Goal: Task Accomplishment & Management: Manage account settings

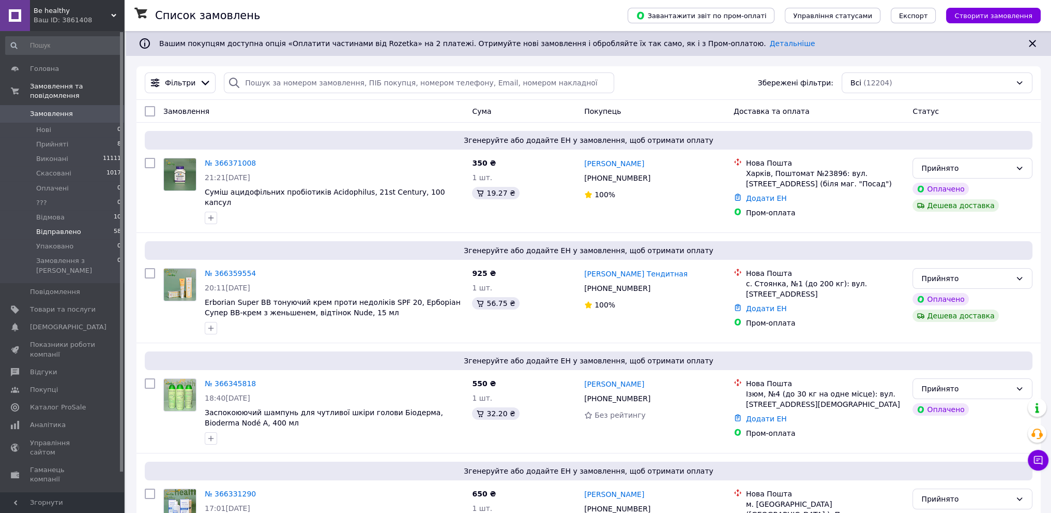
click at [108, 224] on li "Відправлено 58" at bounding box center [63, 231] width 127 height 14
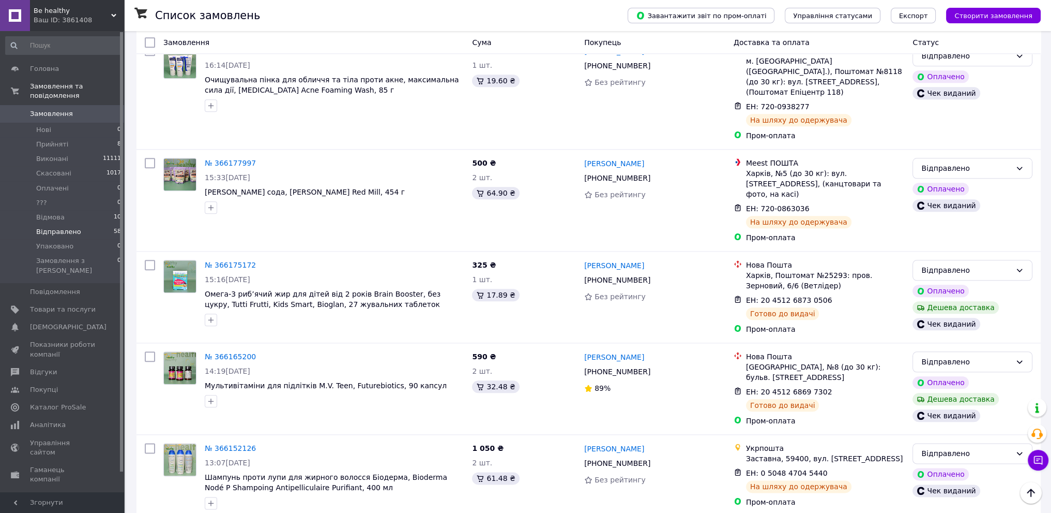
scroll to position [1548, 0]
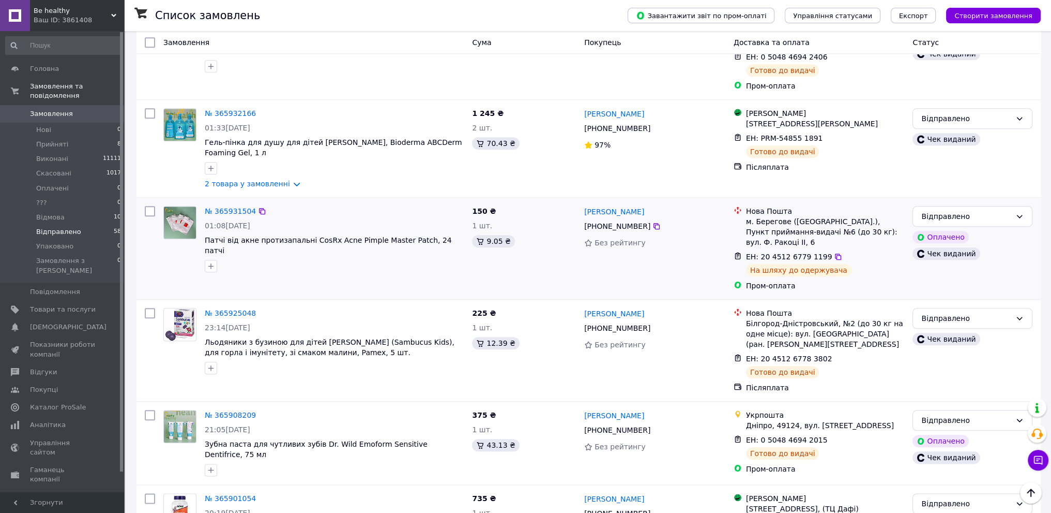
scroll to position [1512, 0]
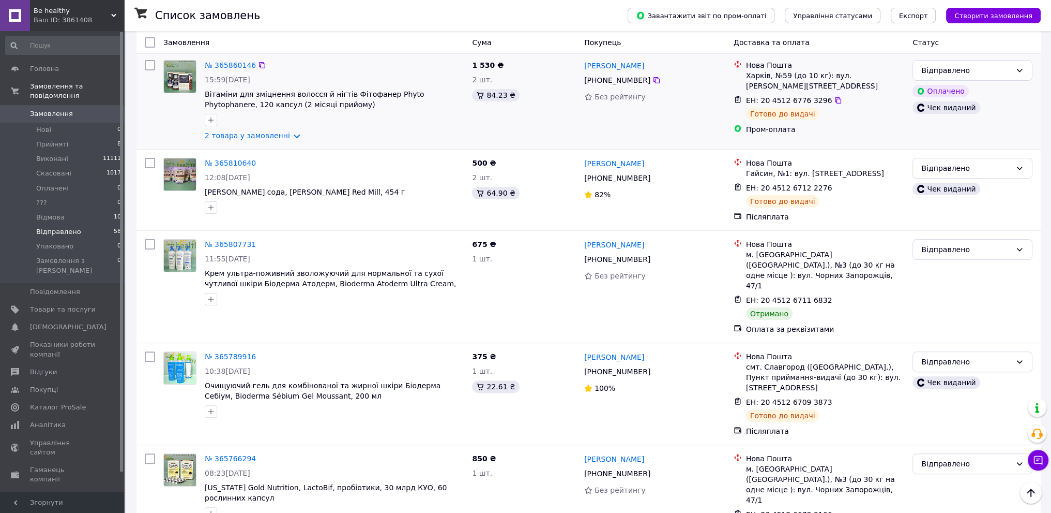
scroll to position [362, 0]
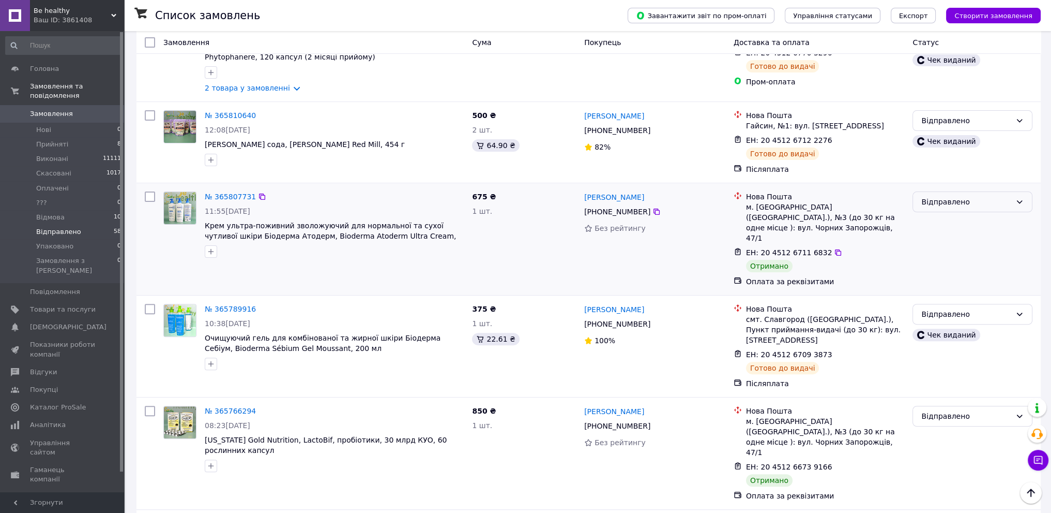
click at [962, 196] on div "Відправлено" at bounding box center [967, 201] width 90 height 11
click at [934, 223] on li "Виконано" at bounding box center [972, 224] width 119 height 19
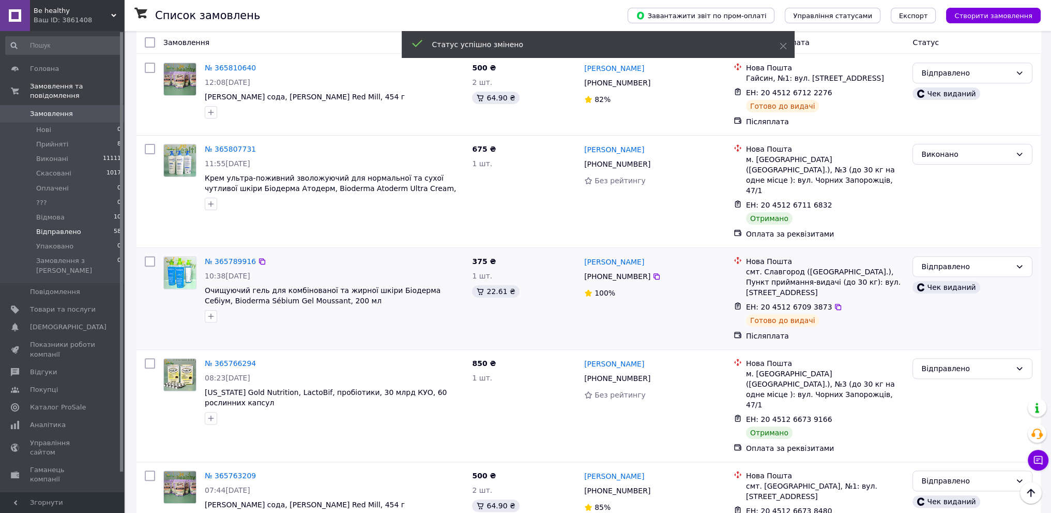
scroll to position [414, 0]
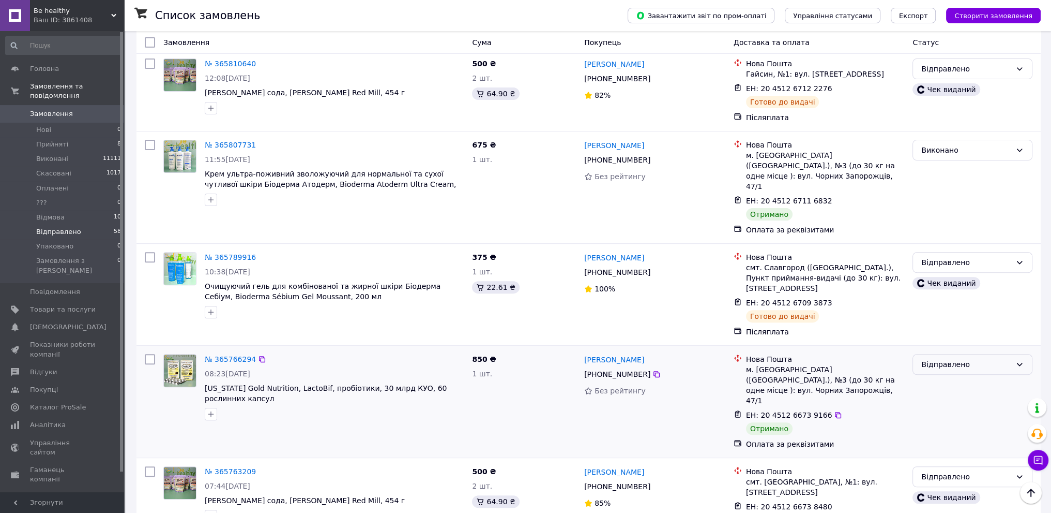
click at [953, 358] on div "Відправлено" at bounding box center [967, 363] width 90 height 11
click at [945, 365] on li "Виконано" at bounding box center [972, 366] width 119 height 19
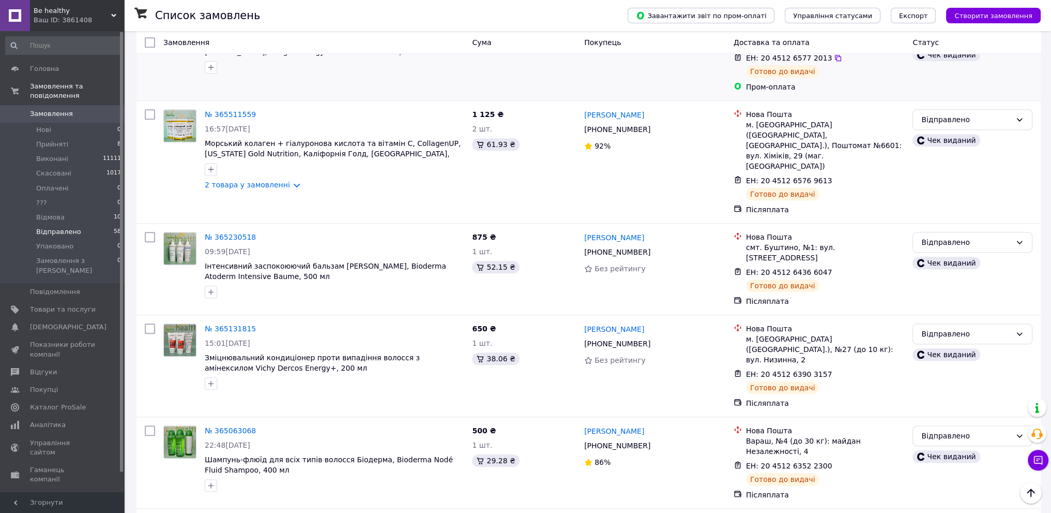
scroll to position [1363, 0]
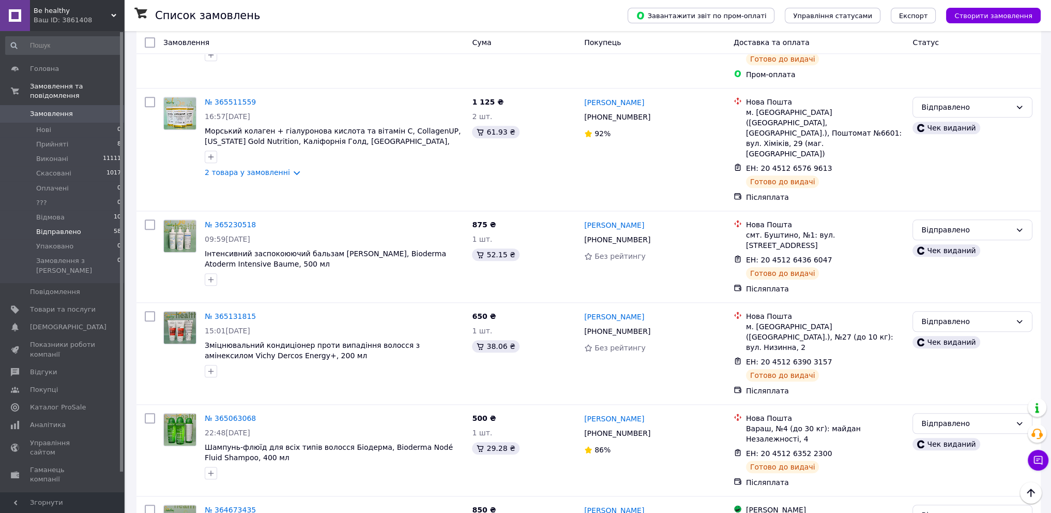
click at [74, 109] on span "Замовлення" at bounding box center [63, 113] width 66 height 9
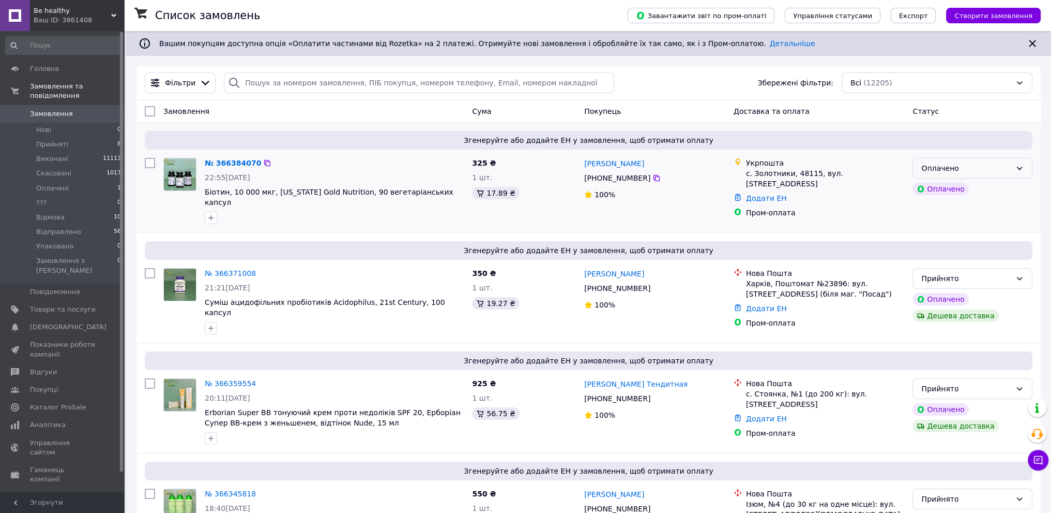
click at [995, 167] on div "Оплачено" at bounding box center [967, 167] width 90 height 11
click at [944, 192] on li "Прийнято" at bounding box center [972, 191] width 119 height 19
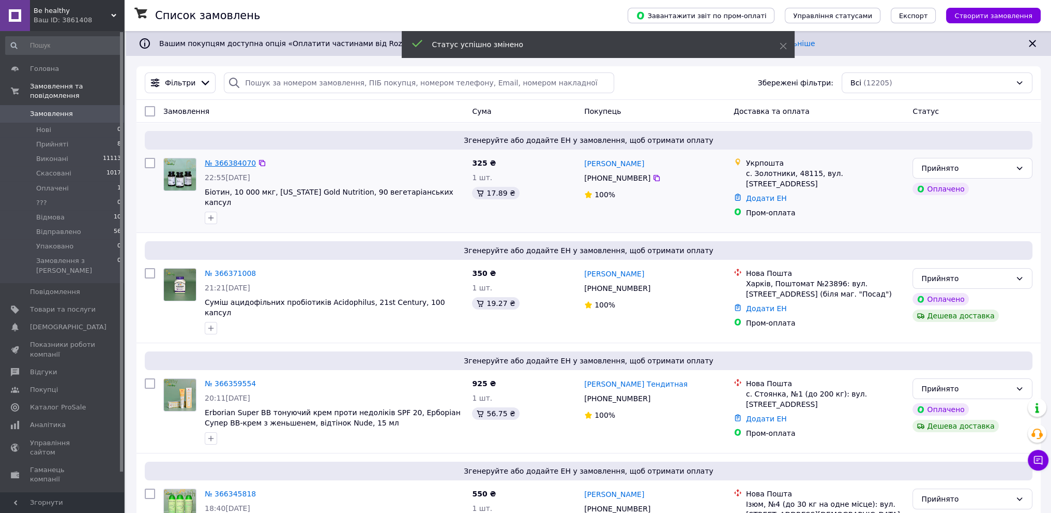
click at [226, 164] on link "№ 366384070" at bounding box center [230, 163] width 51 height 8
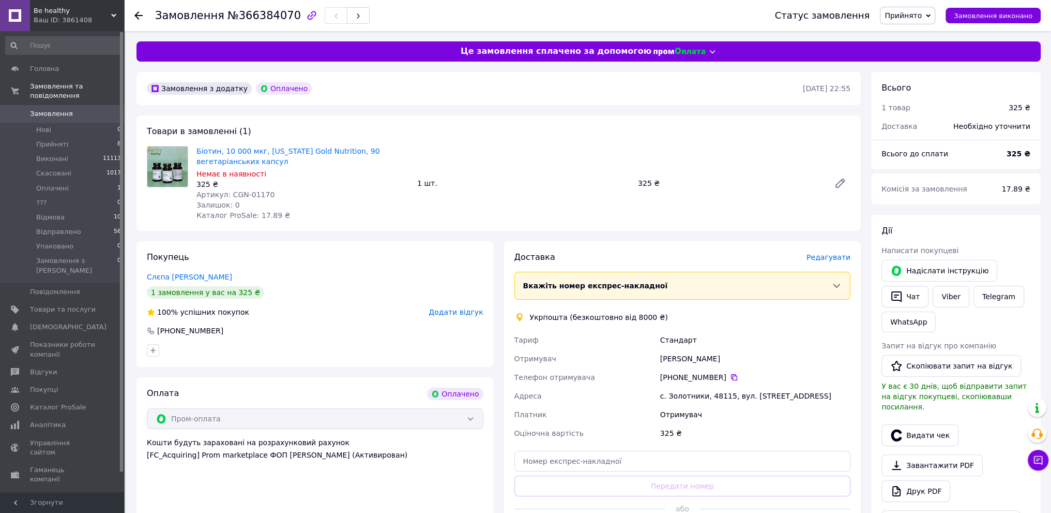
click at [95, 109] on span "Замовлення" at bounding box center [63, 113] width 66 height 9
